Goal: Information Seeking & Learning: Learn about a topic

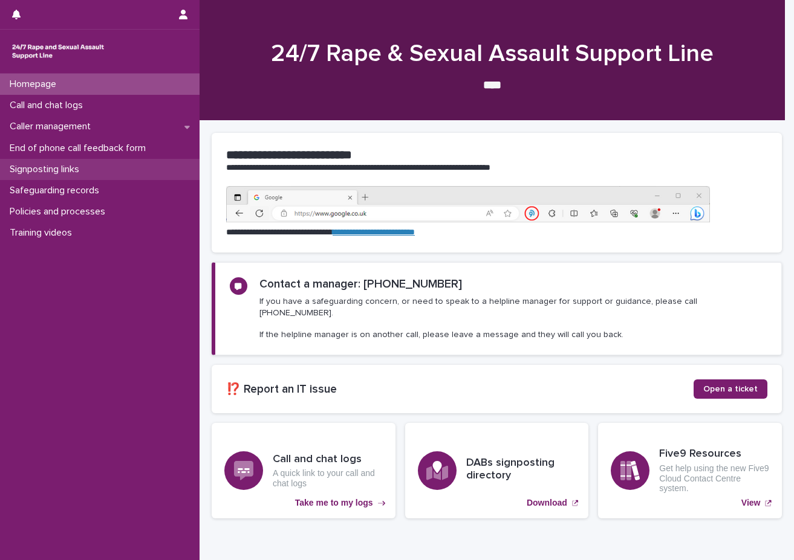
click at [58, 159] on div "Signposting links" at bounding box center [99, 169] width 199 height 21
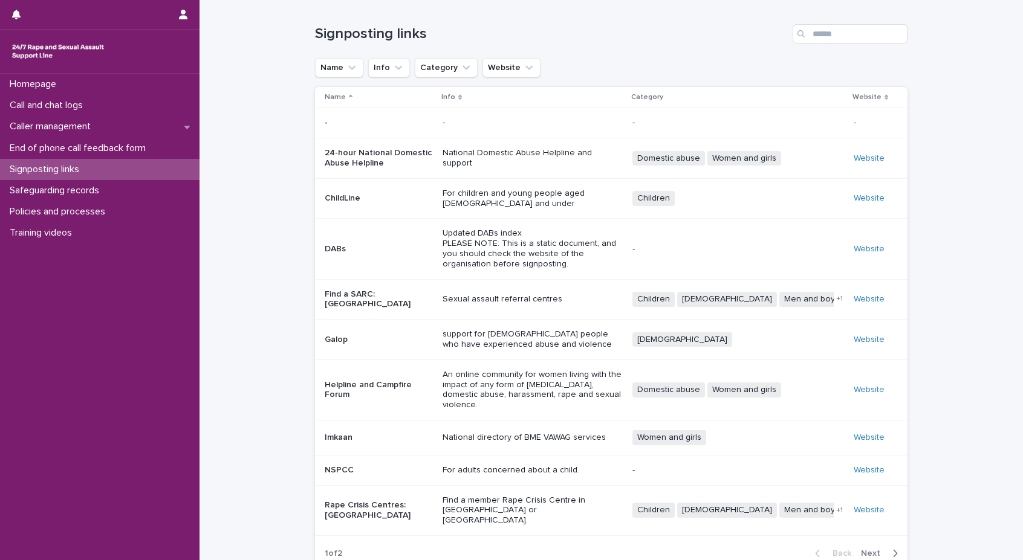
drag, startPoint x: 871, startPoint y: 1, endPoint x: 1002, endPoint y: 18, distance: 131.6
click at [793, 18] on div "Loading... Saving… Loading... Saving… Signposting links Name Info Category Webs…" at bounding box center [610, 319] width 823 height 639
drag, startPoint x: 974, startPoint y: 4, endPoint x: 734, endPoint y: 24, distance: 240.2
click at [734, 24] on div "Signposting links" at bounding box center [611, 33] width 592 height 19
click at [100, 205] on div "Policies and processes" at bounding box center [99, 211] width 199 height 21
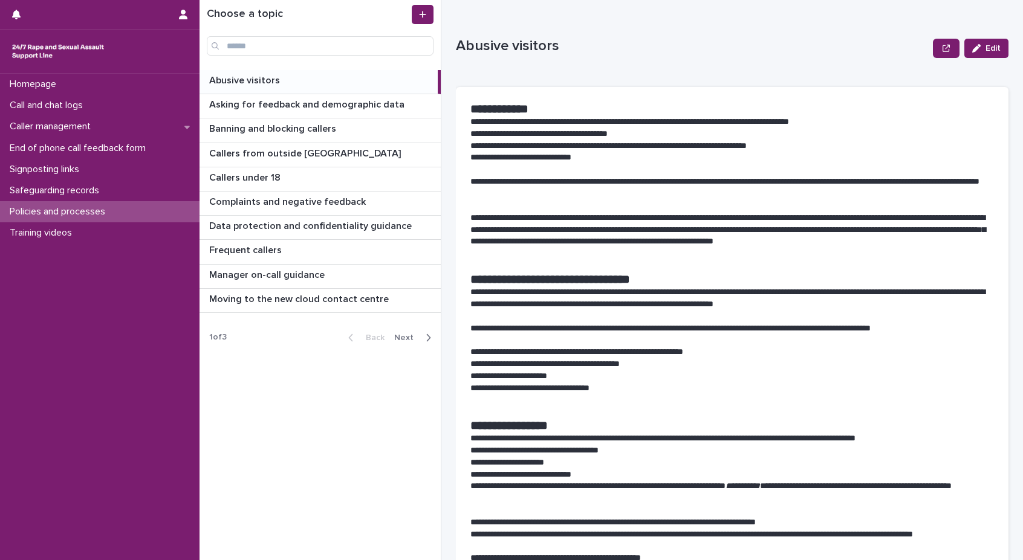
click at [415, 339] on span "Next" at bounding box center [407, 338] width 27 height 8
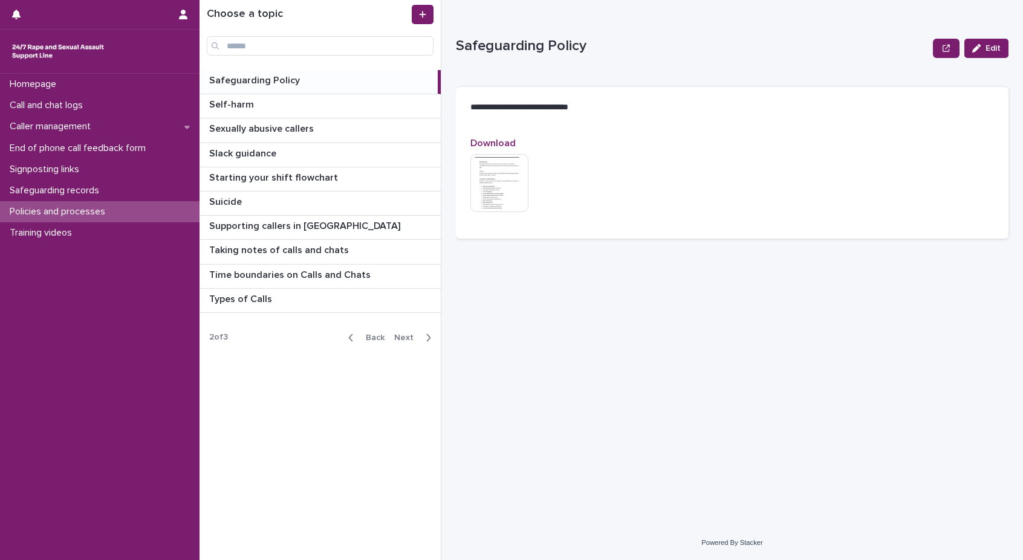
click at [415, 339] on span "Next" at bounding box center [407, 338] width 27 height 8
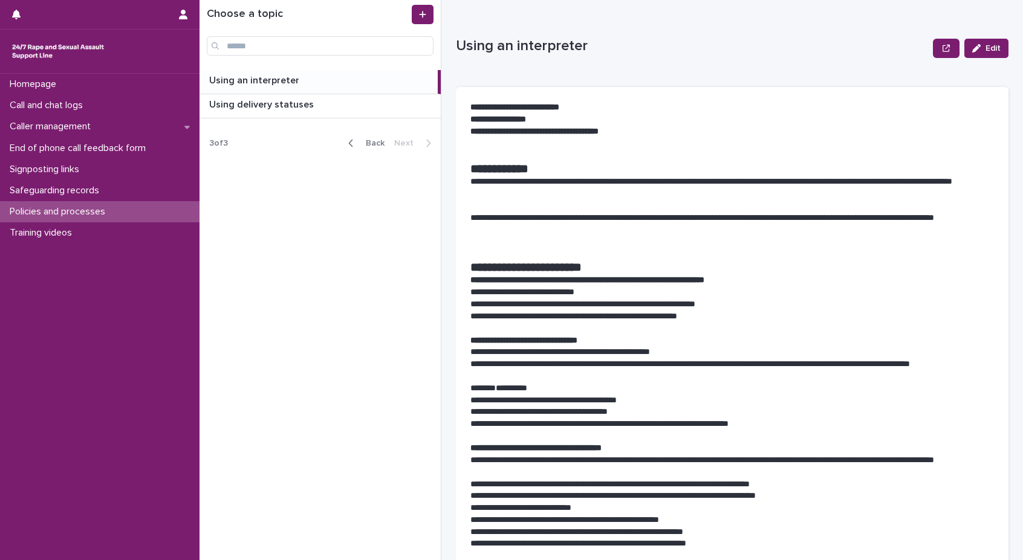
click at [371, 140] on span "Back" at bounding box center [371, 143] width 26 height 8
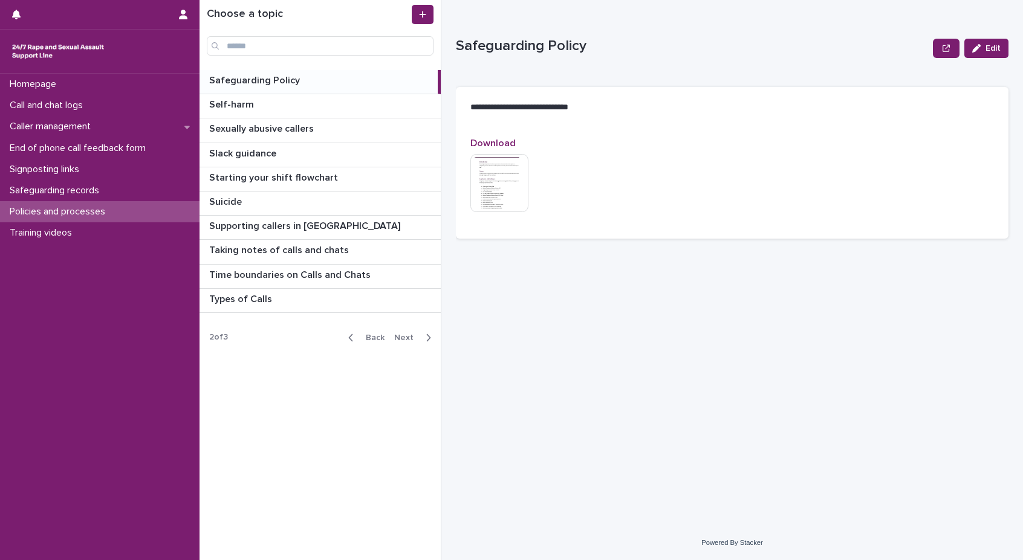
click at [313, 76] on p at bounding box center [321, 80] width 224 height 11
click at [257, 76] on p "Safeguarding Policy" at bounding box center [255, 80] width 93 height 14
click at [512, 169] on img at bounding box center [499, 183] width 58 height 58
